Goal: Information Seeking & Learning: Learn about a topic

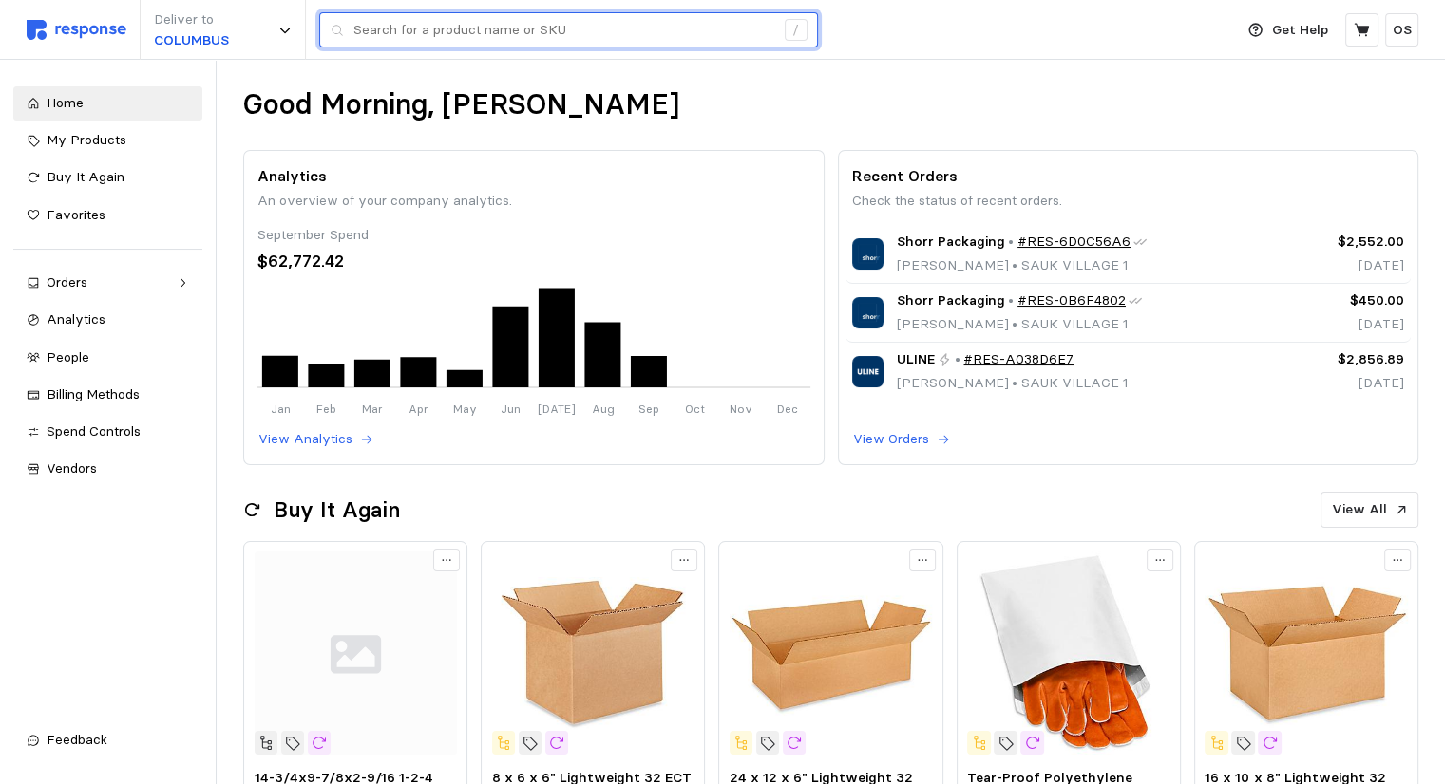
click at [660, 23] on input "text" at bounding box center [563, 30] width 421 height 34
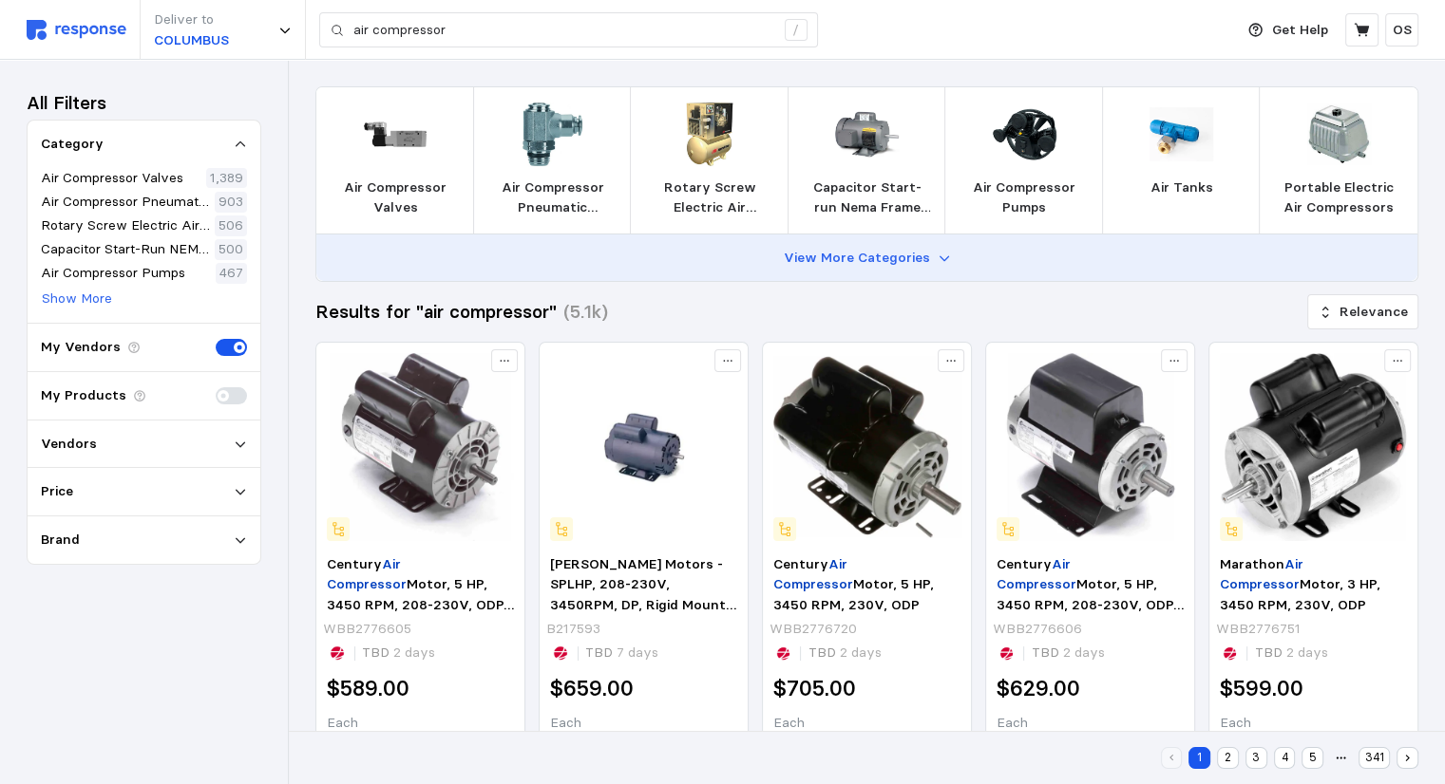
click at [821, 258] on p "View More Categories" at bounding box center [857, 258] width 146 height 21
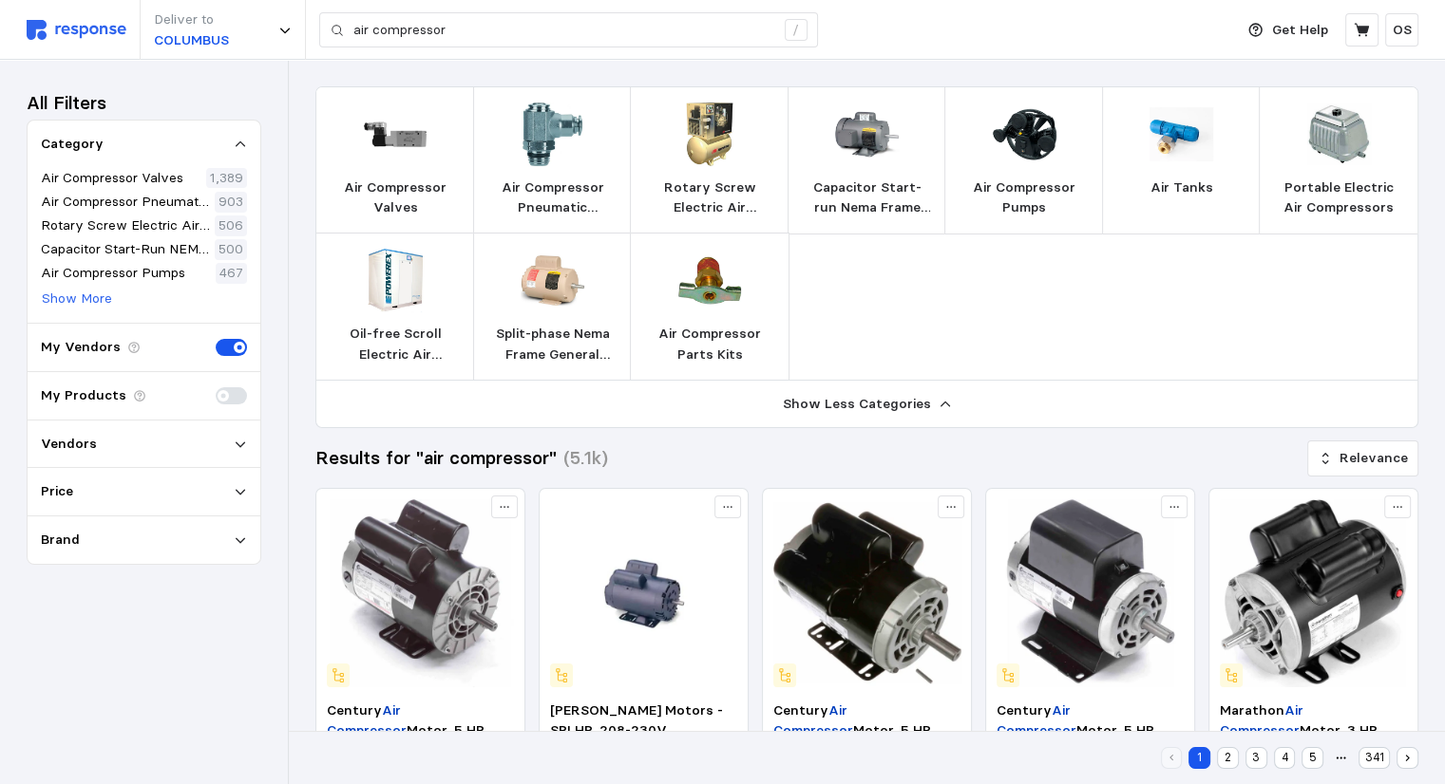
click at [733, 132] on img at bounding box center [710, 135] width 64 height 64
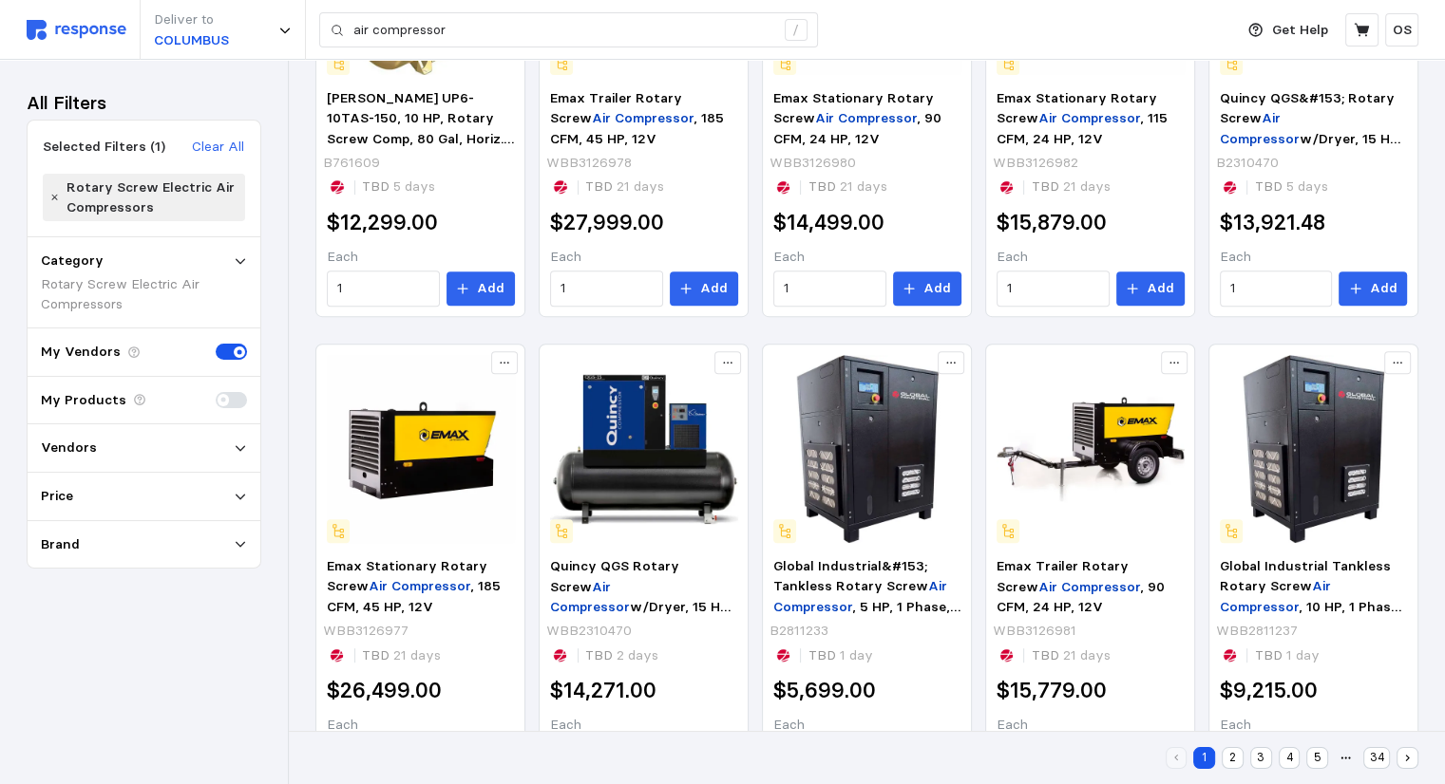
scroll to position [805, 0]
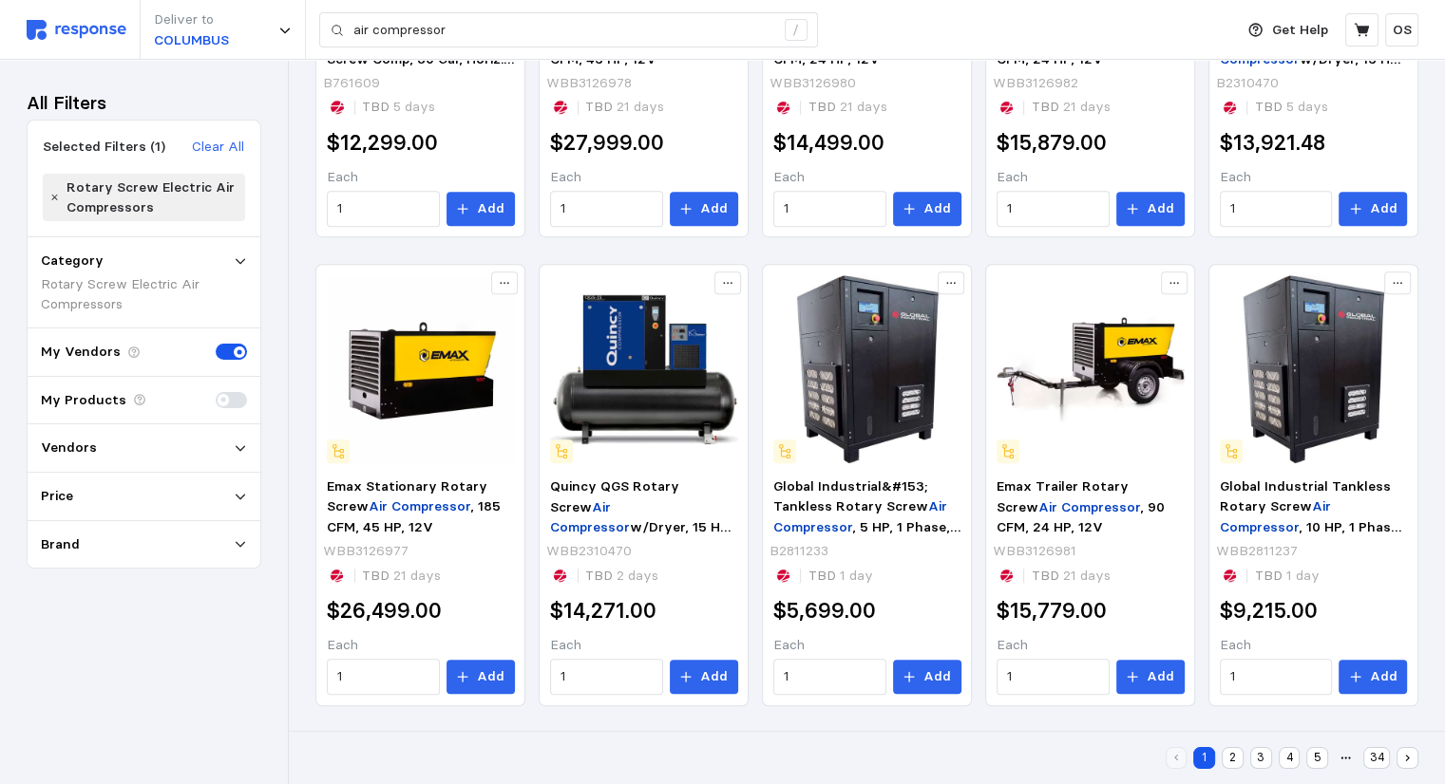
click at [1221, 750] on button "2" at bounding box center [1232, 758] width 22 height 22
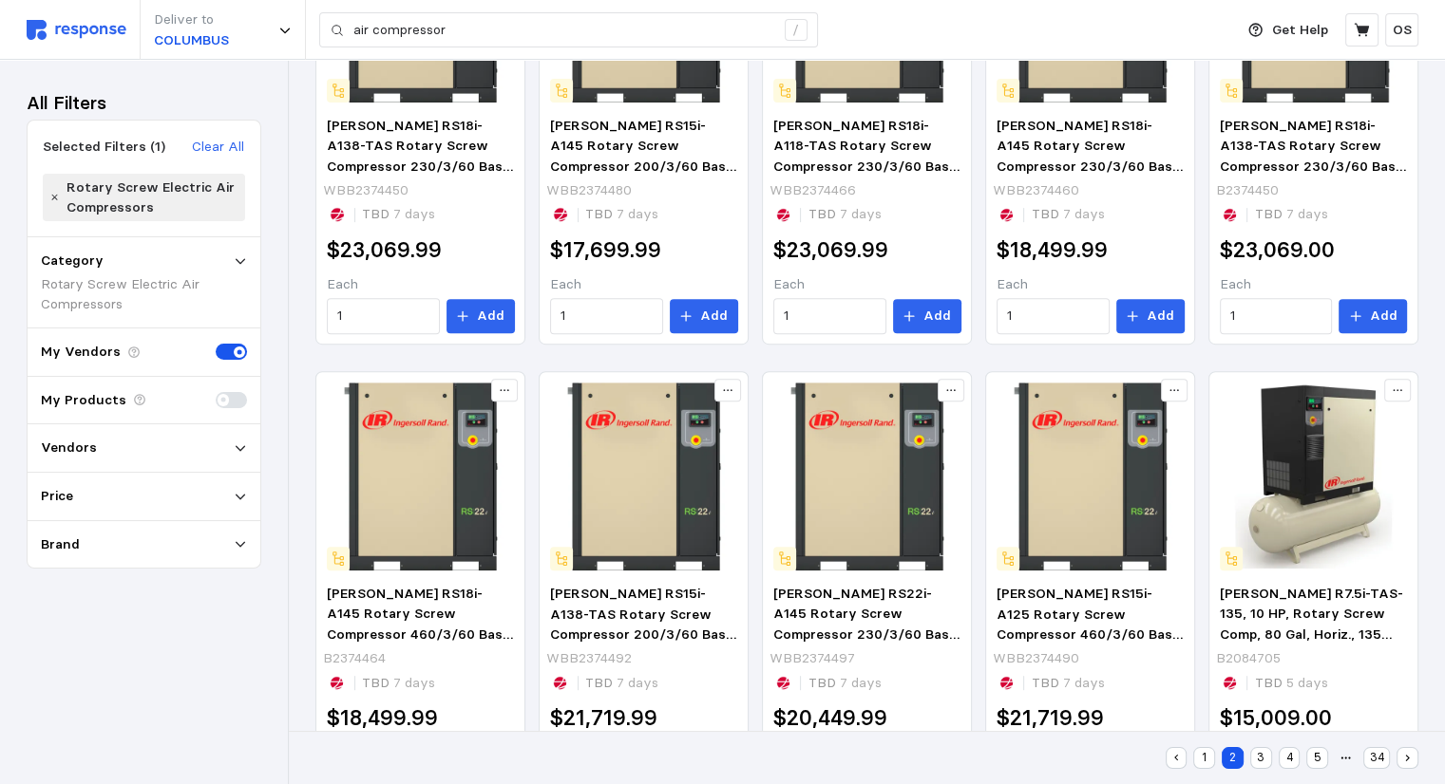
scroll to position [805, 0]
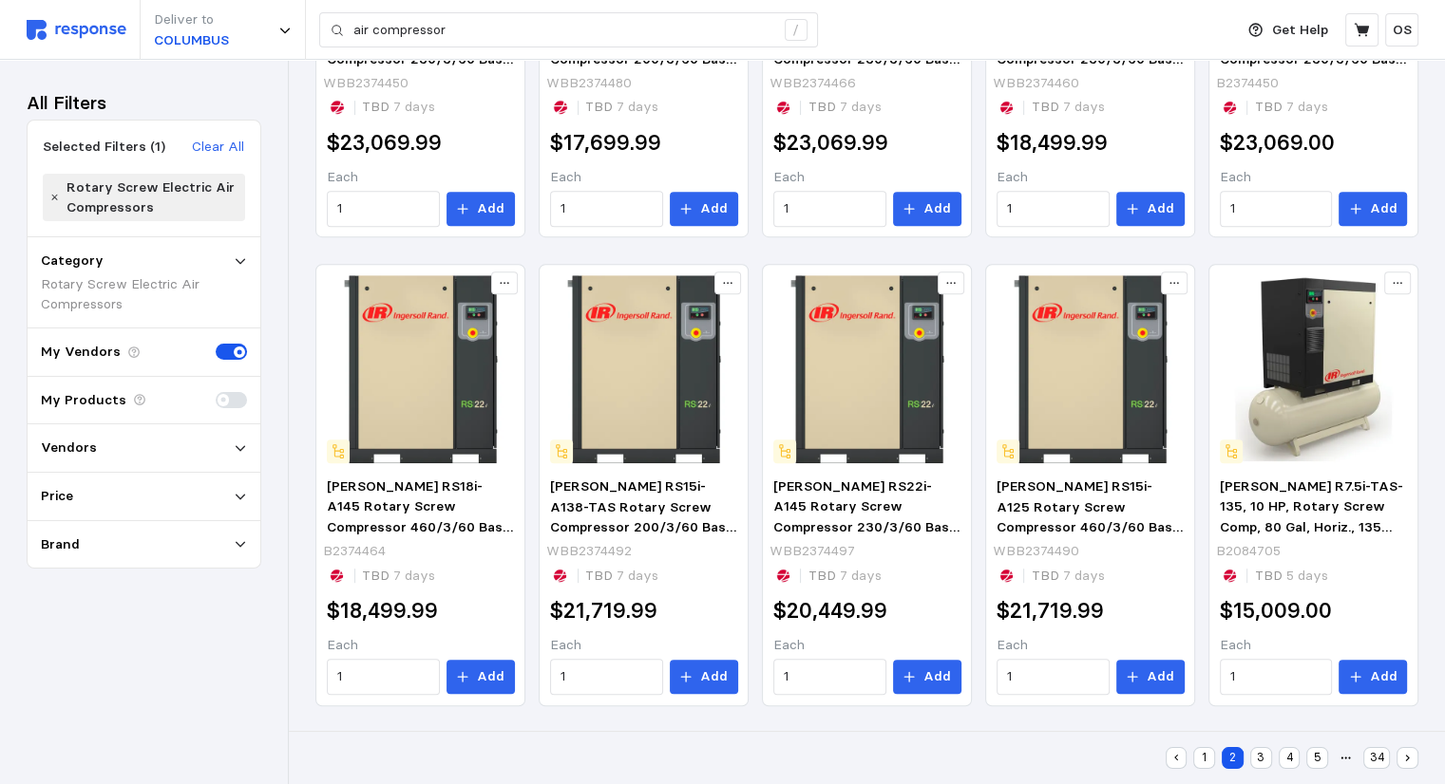
click at [1266, 750] on button "3" at bounding box center [1261, 758] width 22 height 22
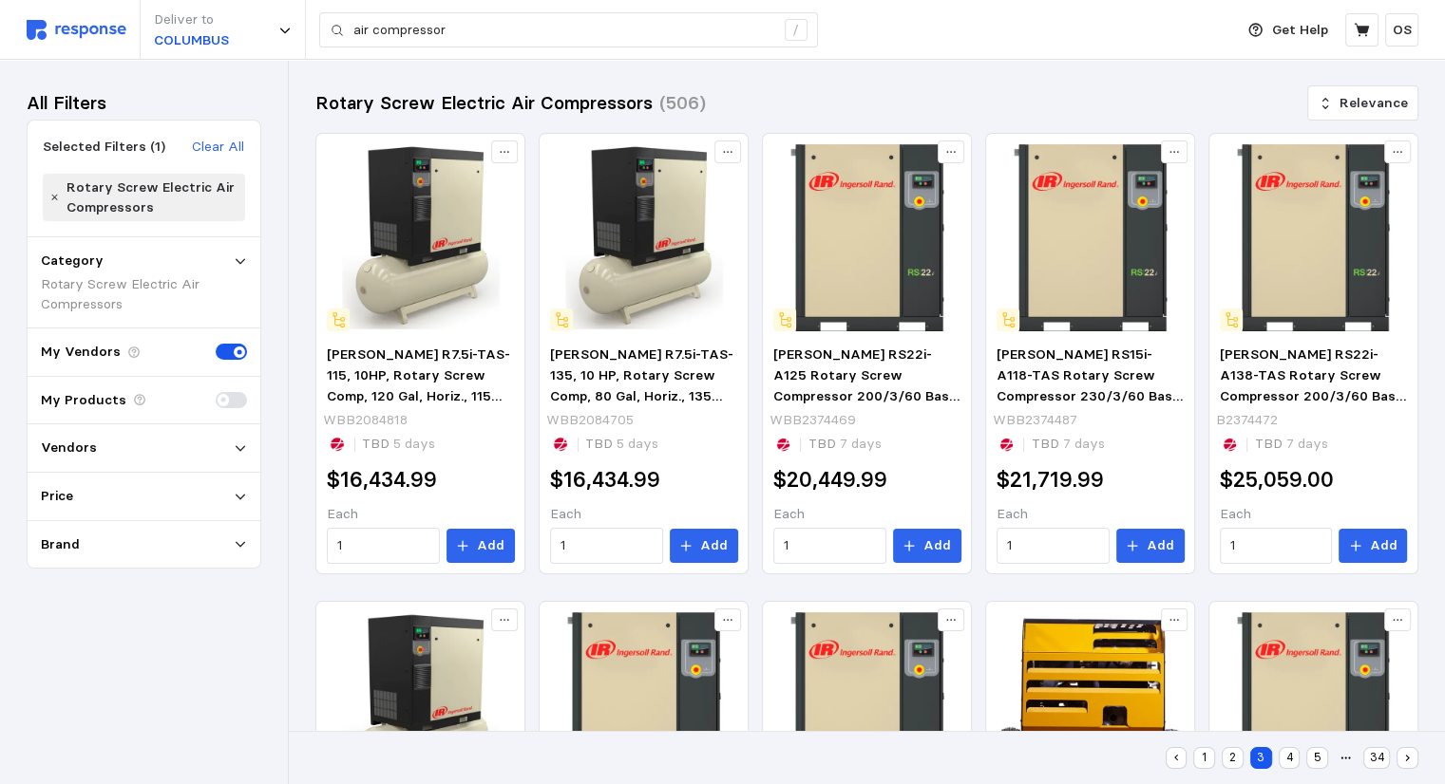
click at [1280, 750] on button "4" at bounding box center [1289, 758] width 22 height 22
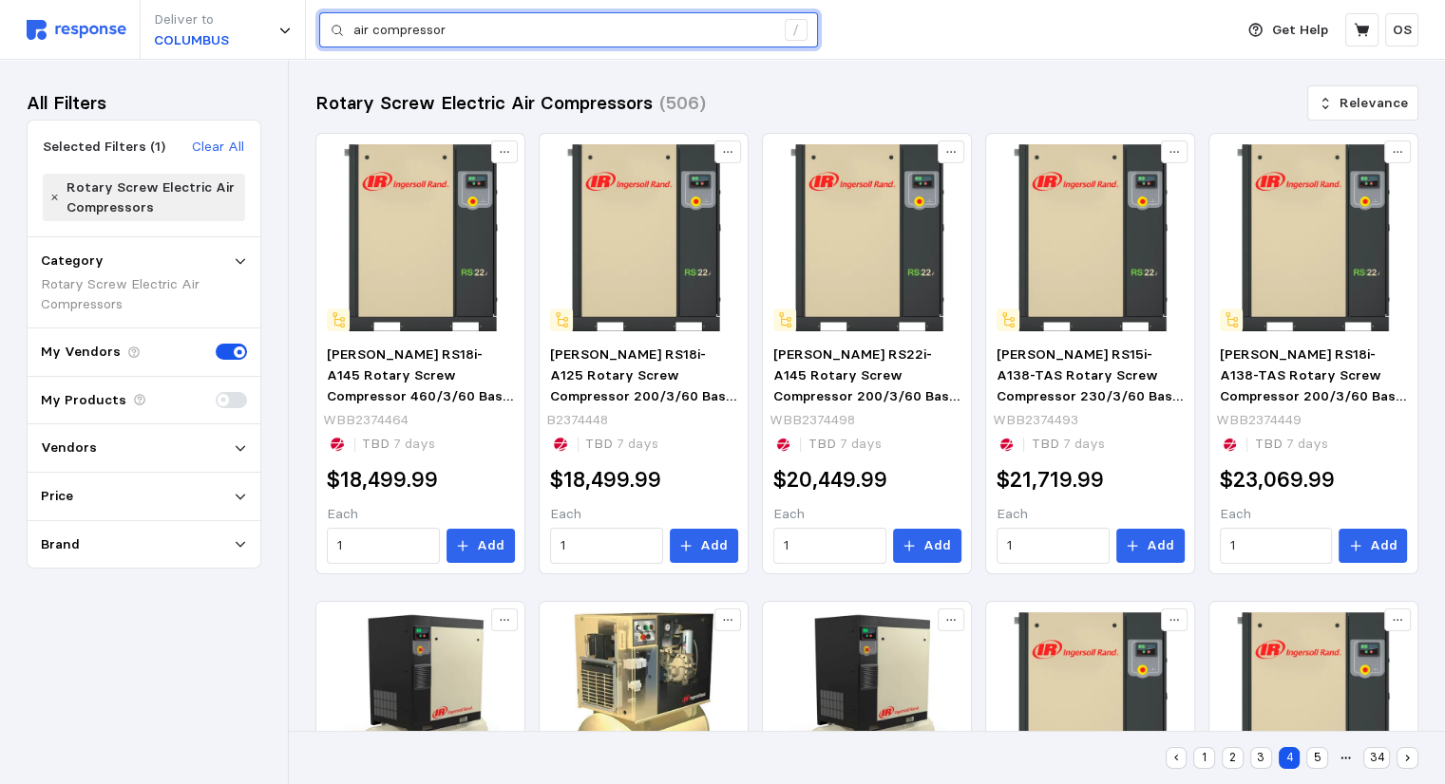
click at [463, 26] on input "air compressor" at bounding box center [563, 30] width 421 height 34
click at [463, 23] on input "air compressor" at bounding box center [563, 30] width 421 height 34
click at [463, 20] on input "air compressor" at bounding box center [563, 30] width 421 height 34
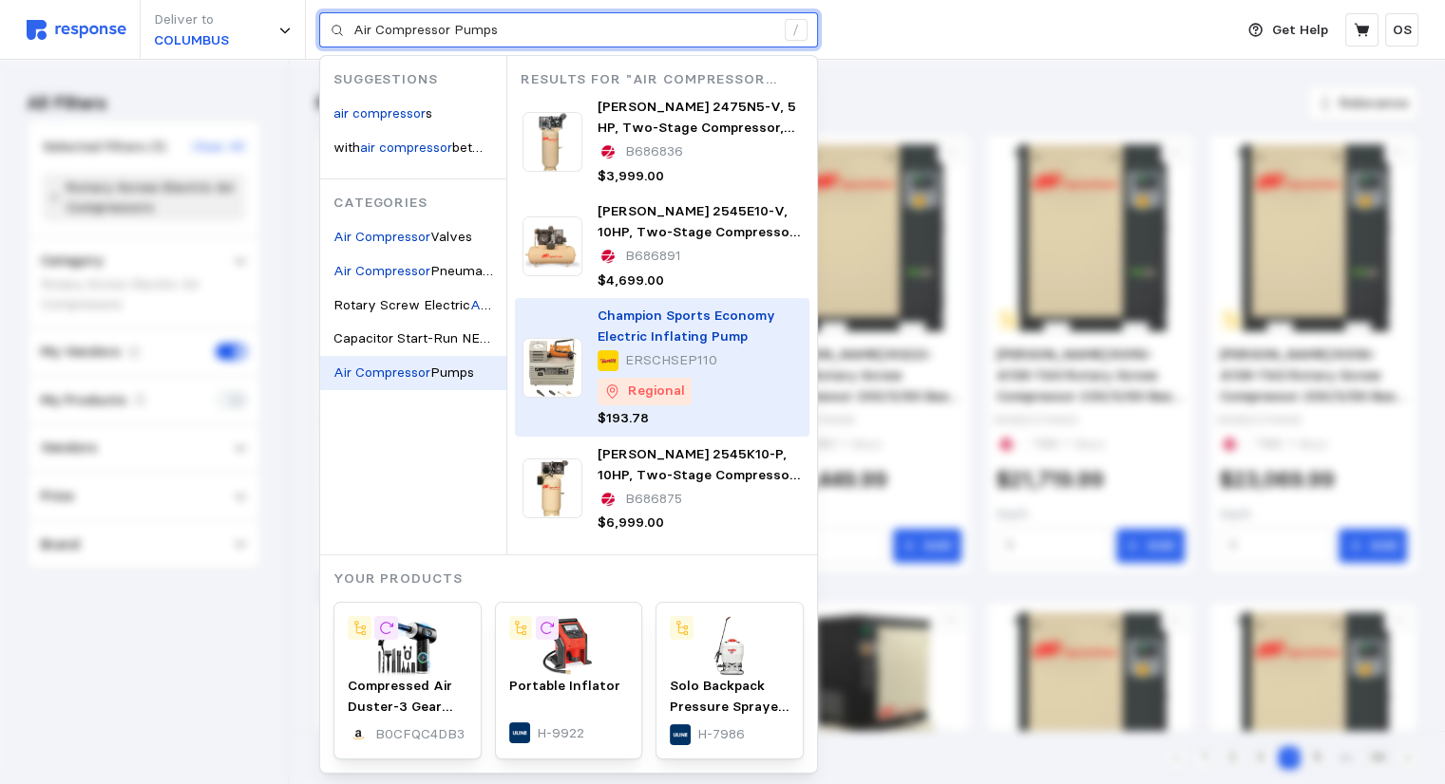
type input "air compressor"
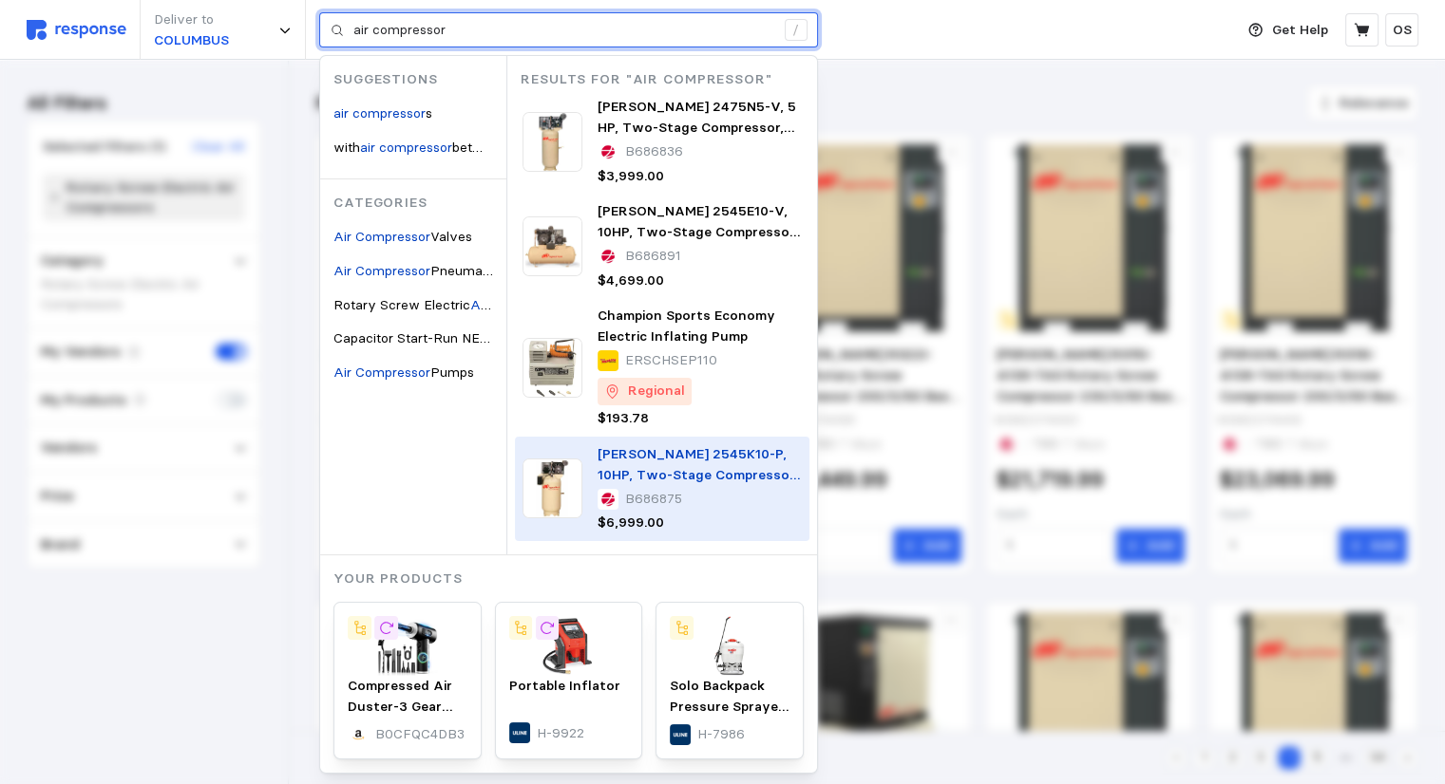
click at [627, 464] on p "[PERSON_NAME] 2545K10-P, 10HP, Two-Stage Compressor, 120 Gal, Vert., 175 PSI, 3…" at bounding box center [699, 464] width 204 height 41
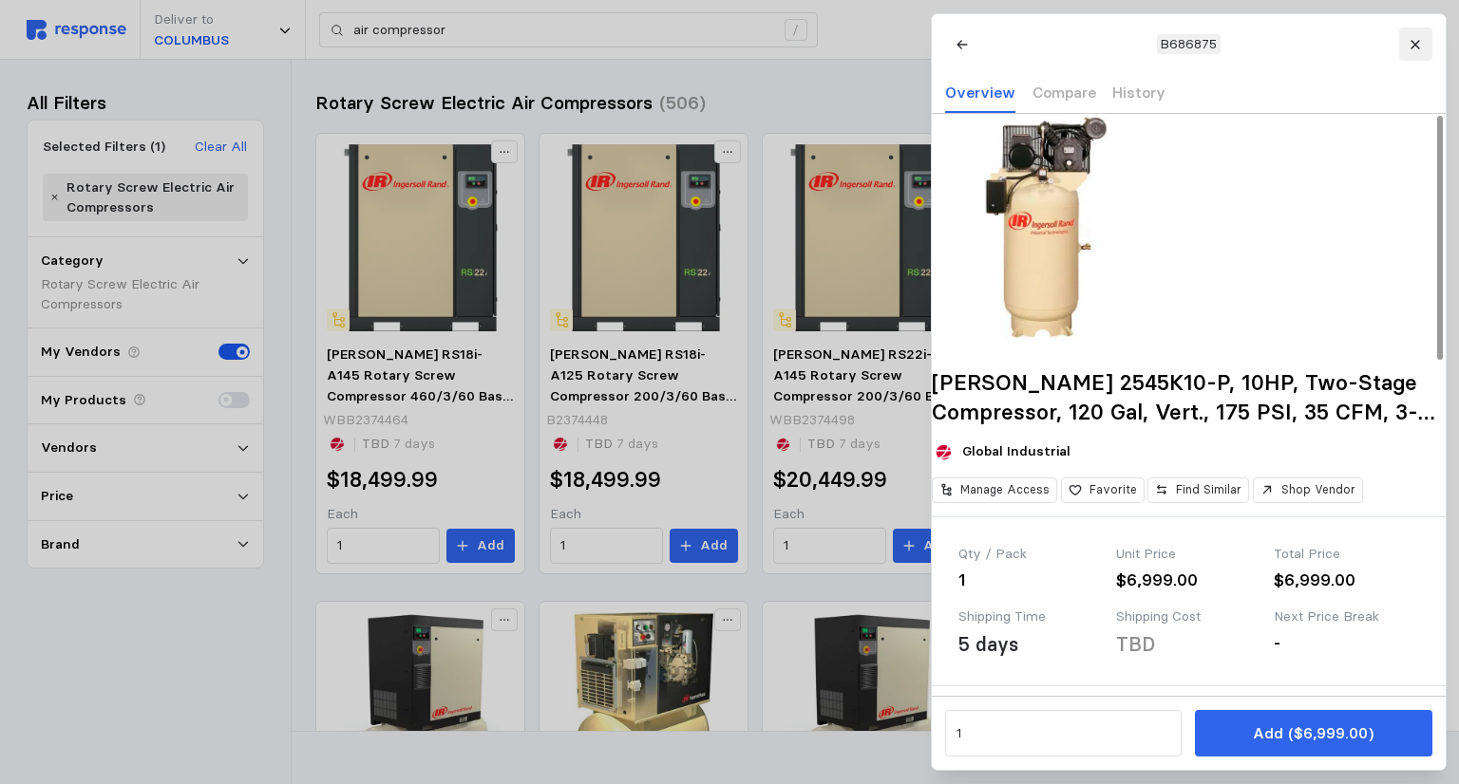
click at [1414, 47] on icon at bounding box center [1414, 44] width 13 height 13
